Goal: Navigation & Orientation: Find specific page/section

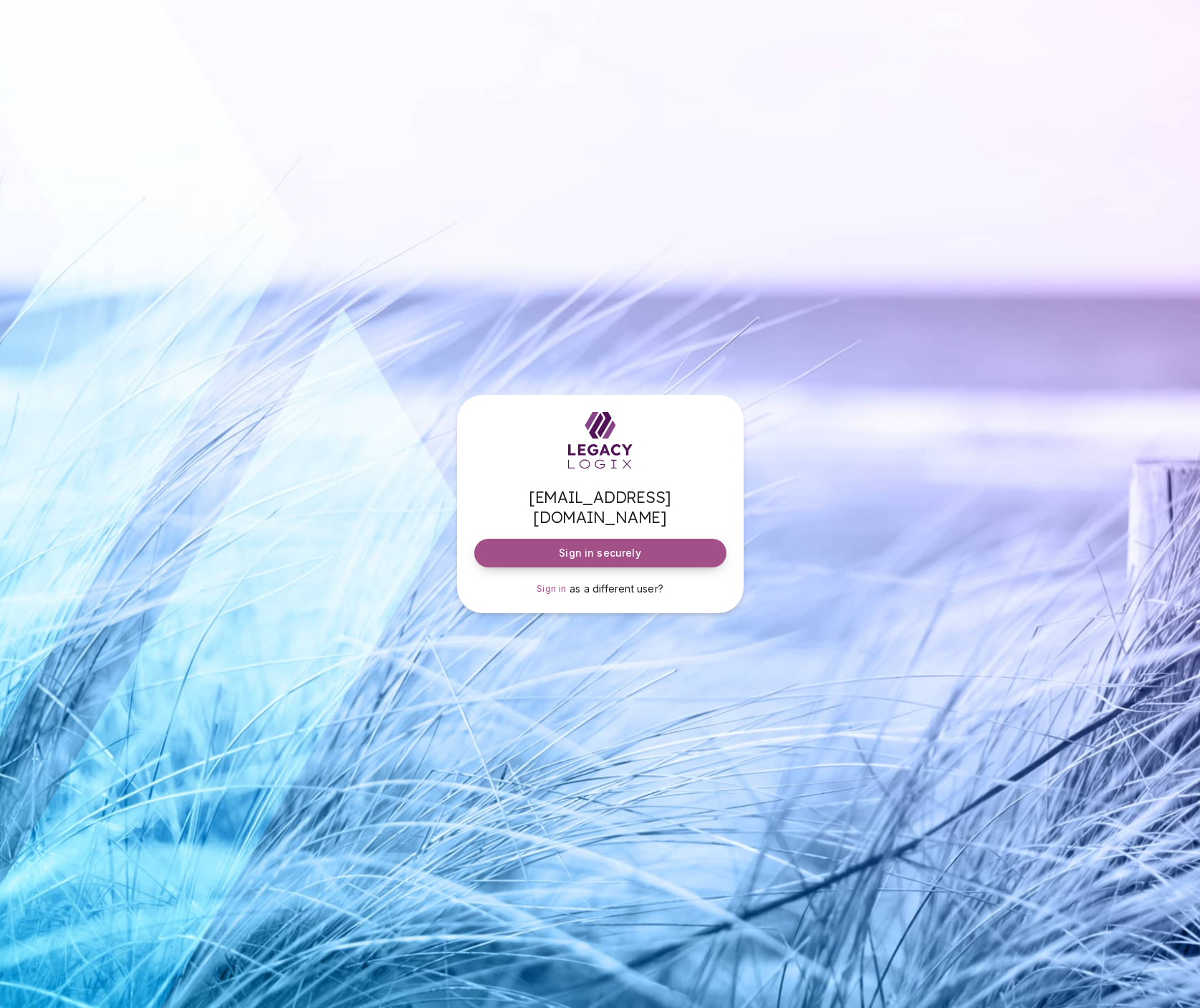
click at [601, 546] on span "Sign in securely" at bounding box center [599, 553] width 82 height 14
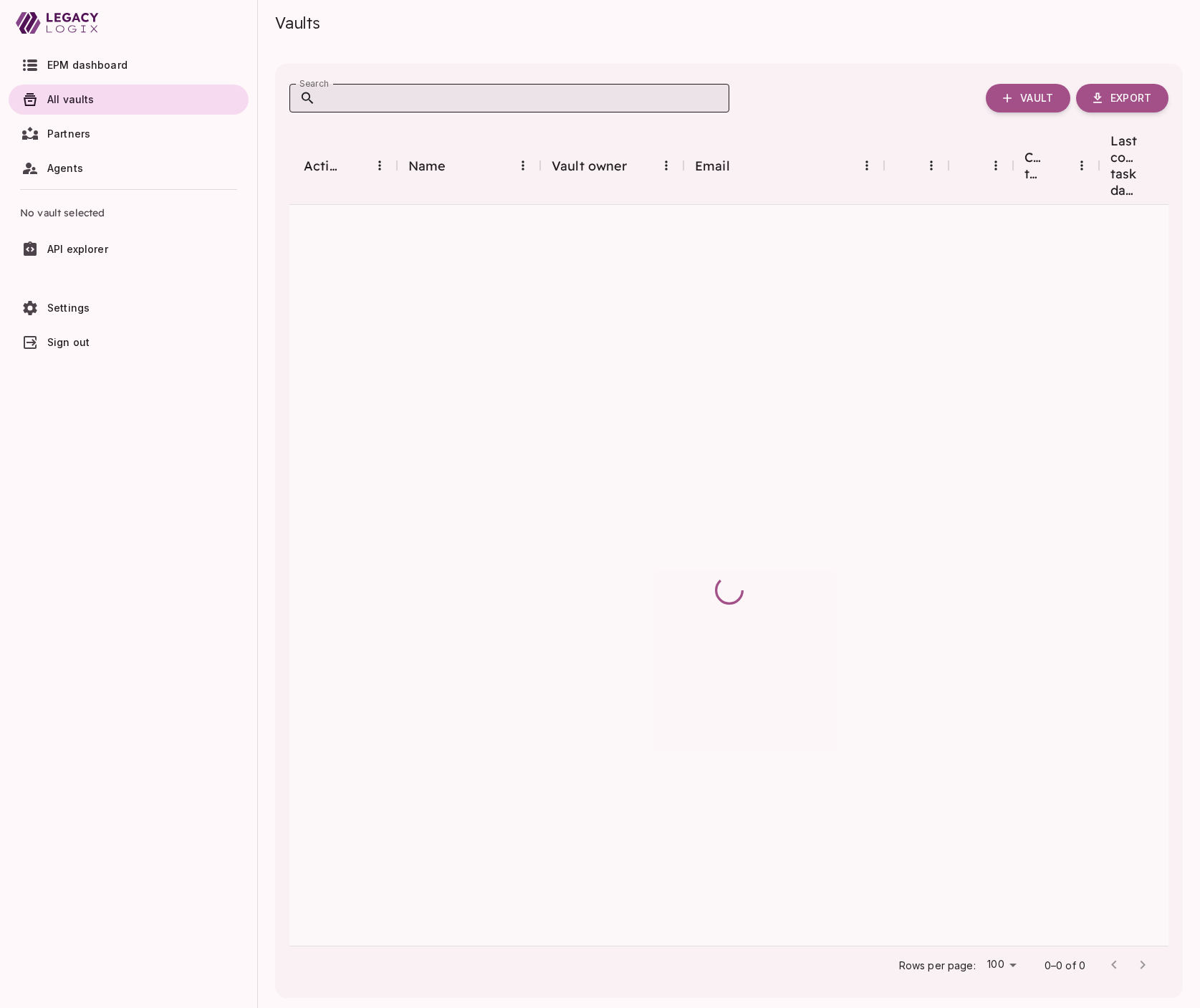
click at [377, 101] on input "Search" at bounding box center [523, 98] width 413 height 29
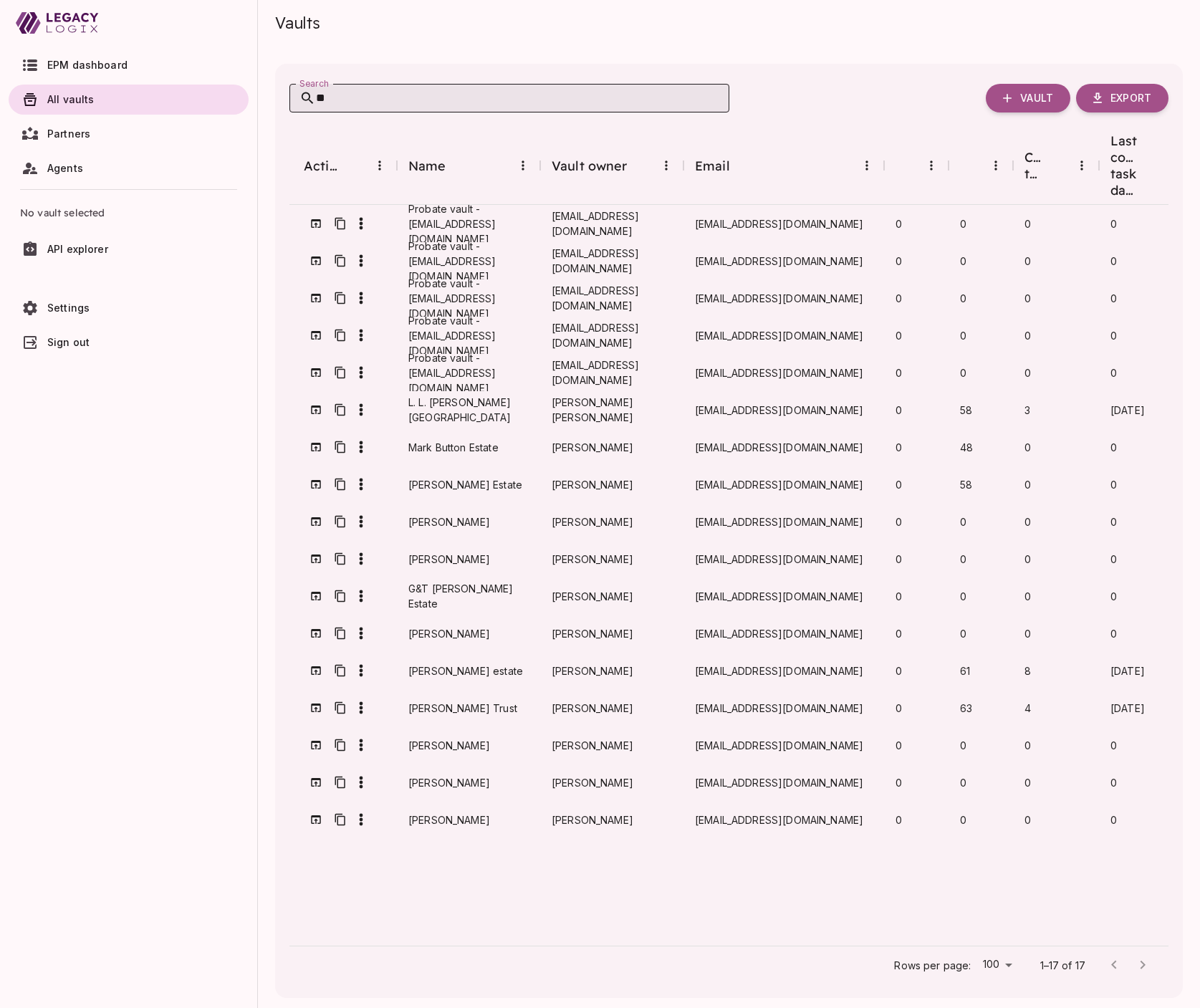
type input "***"
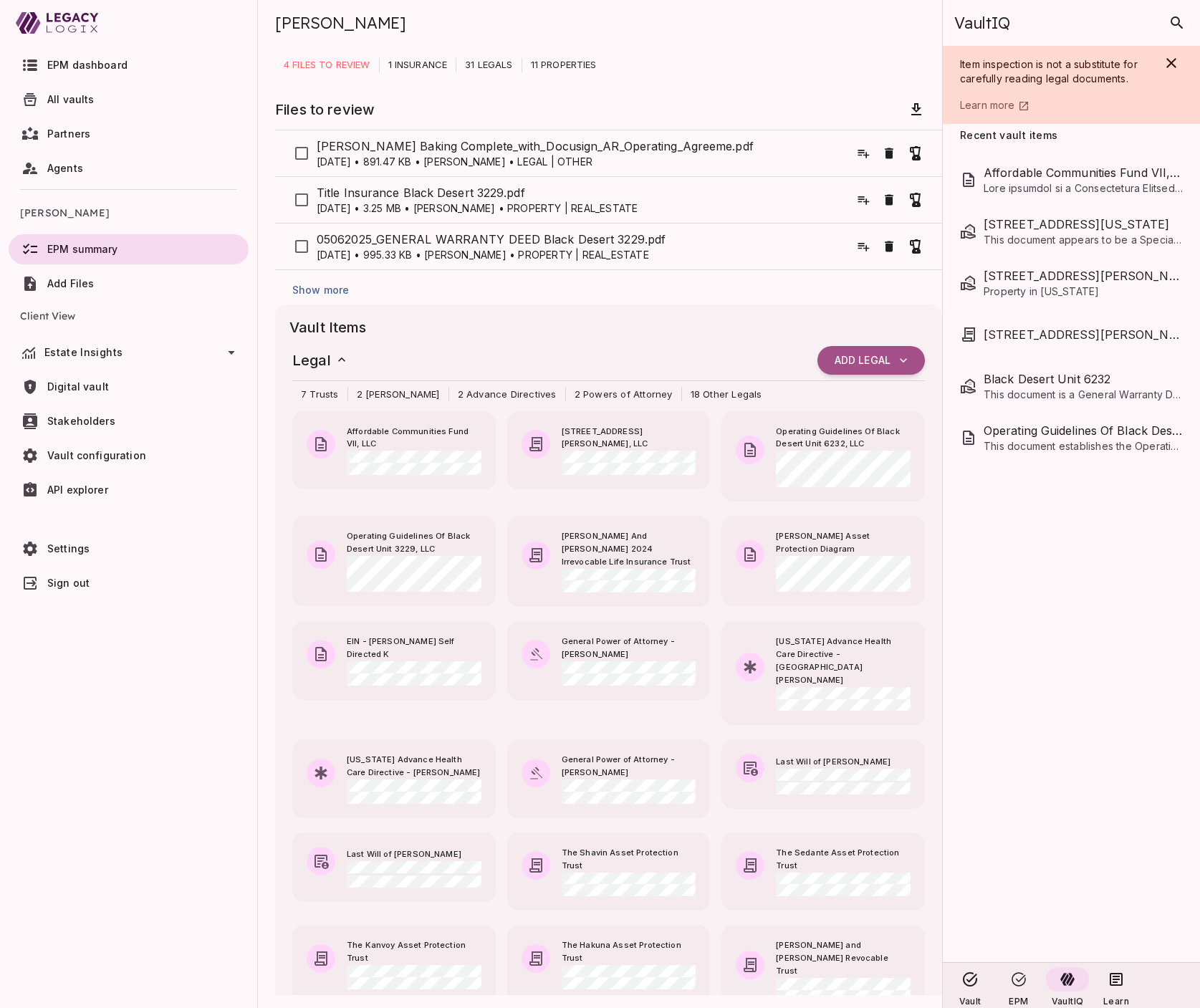
click at [137, 349] on span "Estate Insights" at bounding box center [131, 352] width 173 height 12
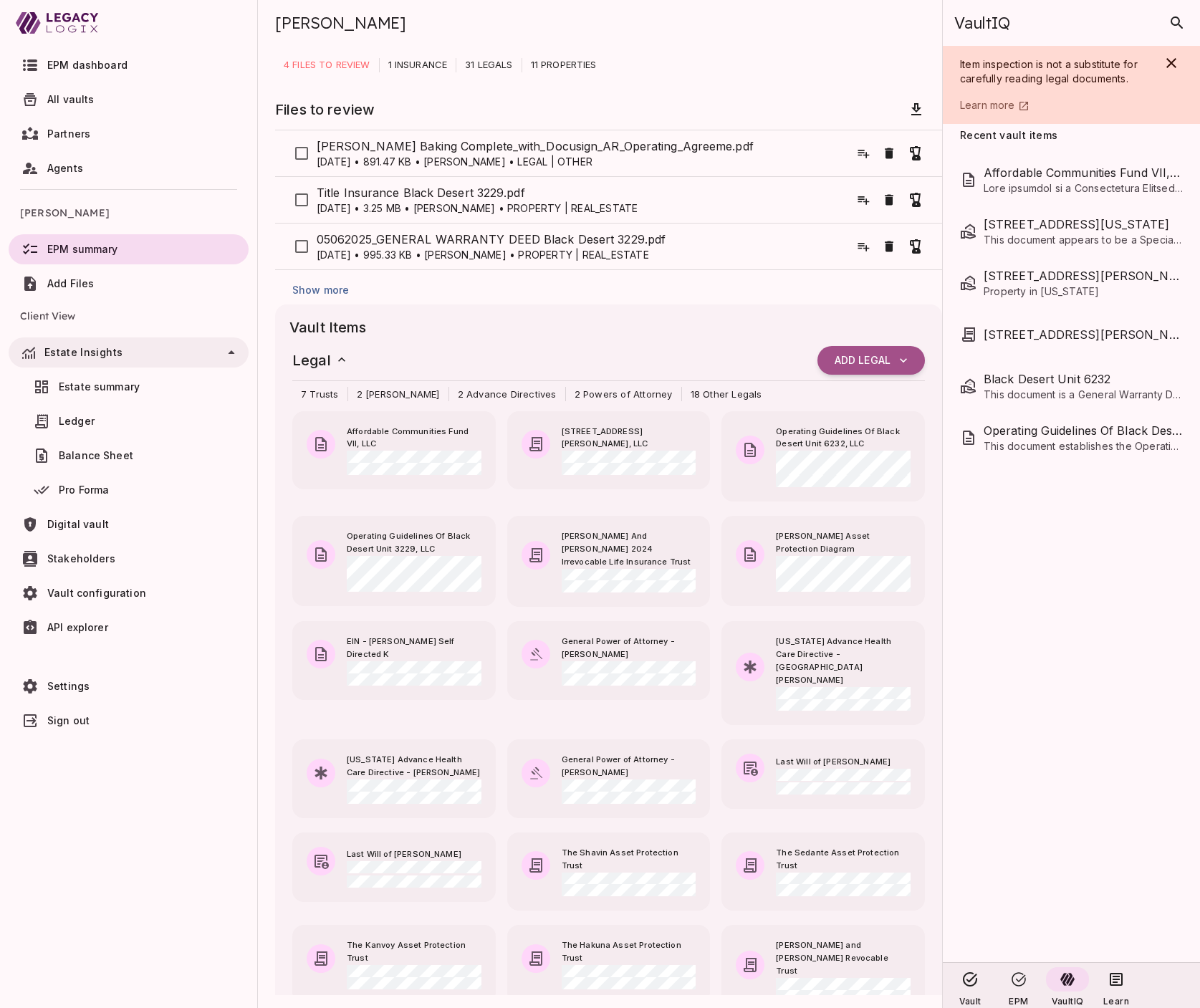
click at [118, 383] on span "Estate summary" at bounding box center [99, 386] width 81 height 12
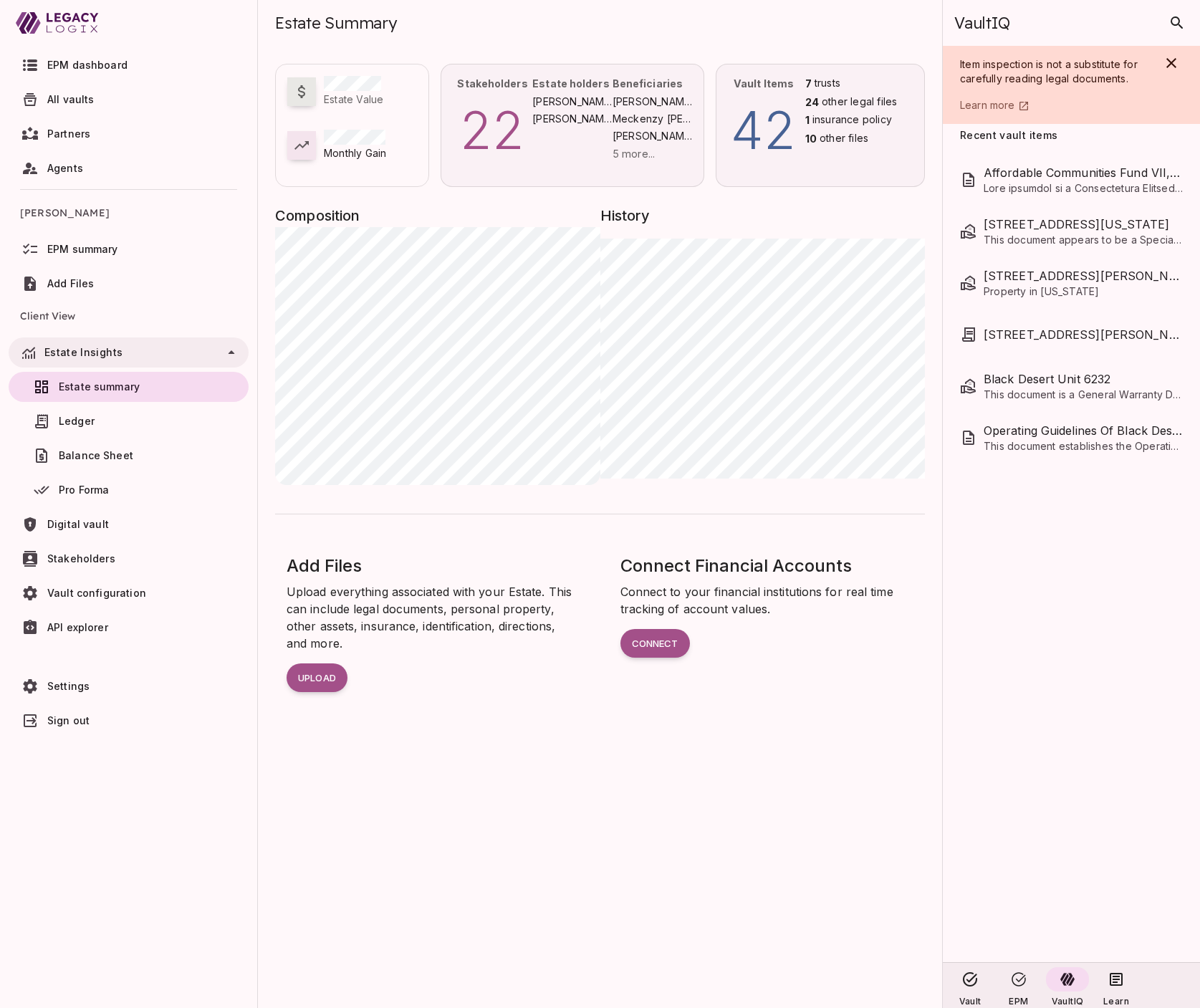
click at [86, 95] on span "All vaults" at bounding box center [70, 99] width 47 height 12
